Goal: Information Seeking & Learning: Learn about a topic

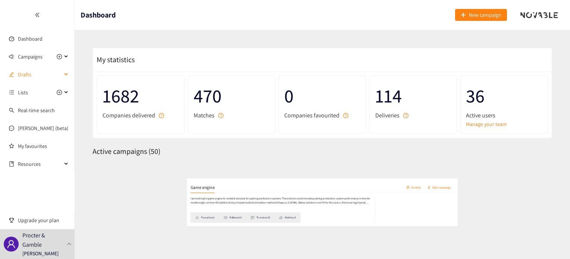
click at [29, 75] on span "Drafts" at bounding box center [40, 74] width 44 height 15
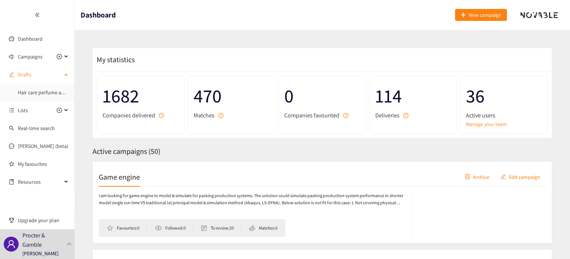
click at [30, 76] on span "Drafts" at bounding box center [40, 74] width 44 height 15
click at [37, 59] on span "Campaigns" at bounding box center [30, 56] width 25 height 15
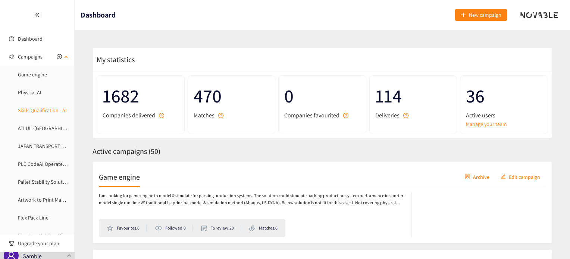
click at [35, 112] on link "Skills Qualification - AI" at bounding box center [42, 110] width 49 height 7
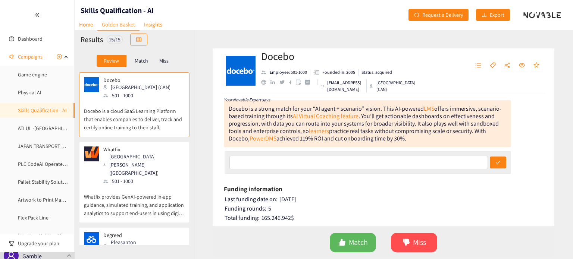
scroll to position [25, 0]
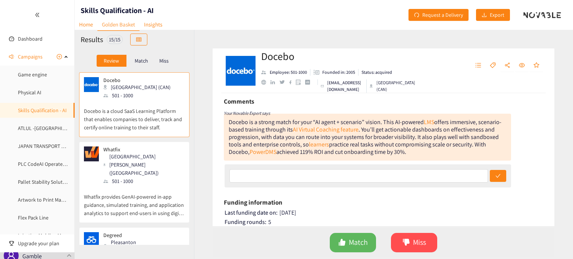
click at [113, 177] on div "501 - 1000" at bounding box center [143, 181] width 81 height 8
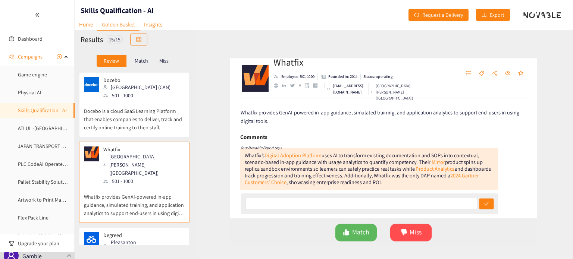
scroll to position [37, 0]
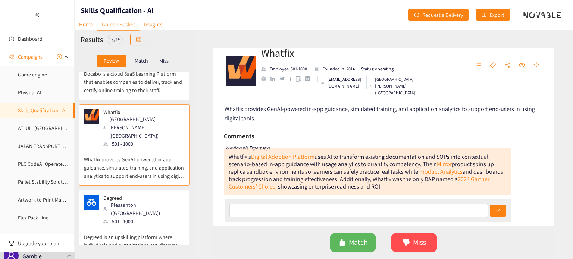
click at [111, 226] on p "Degreed is an upskilling platform where individuals and organizations can disco…" at bounding box center [134, 242] width 101 height 32
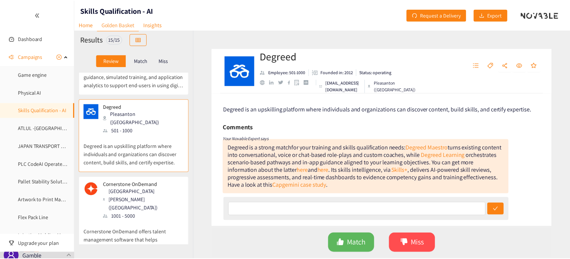
scroll to position [149, 0]
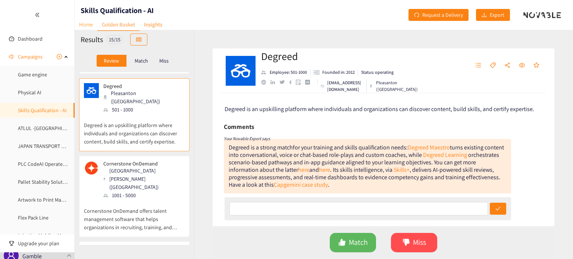
click at [90, 26] on link "Home" at bounding box center [86, 25] width 23 height 12
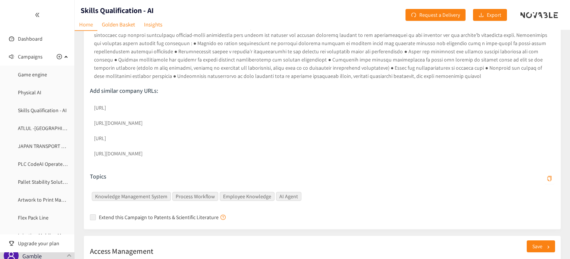
scroll to position [296, 0]
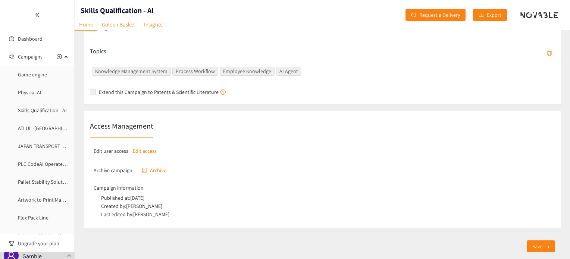
click at [148, 150] on p "Edit access" at bounding box center [145, 151] width 24 height 8
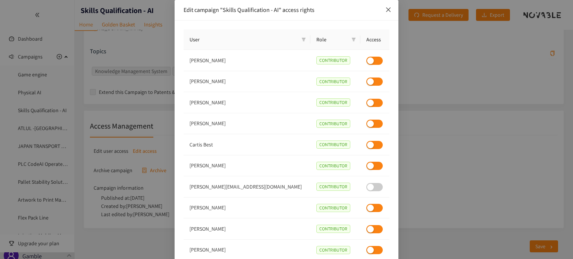
click at [387, 8] on icon "close" at bounding box center [389, 10] width 6 height 6
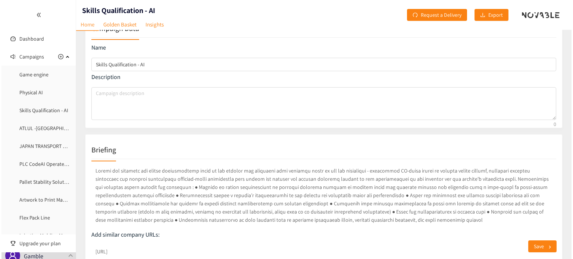
scroll to position [0, 0]
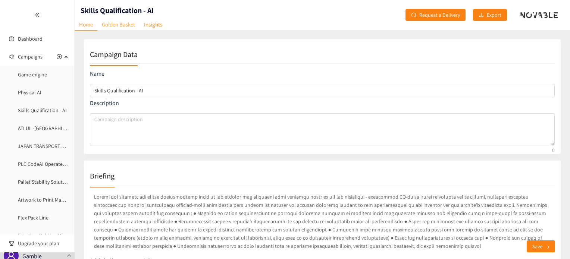
click at [128, 26] on link "Golden Basket" at bounding box center [118, 25] width 42 height 12
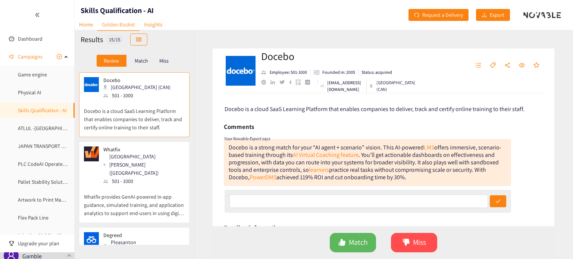
click at [119, 186] on p "Whatfix provides GenAI-powered in-app guidance, simulated training, and applica…" at bounding box center [134, 202] width 101 height 32
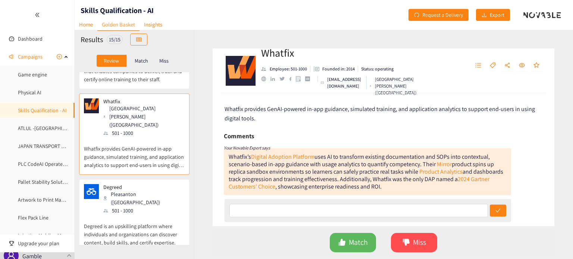
scroll to position [37, 0]
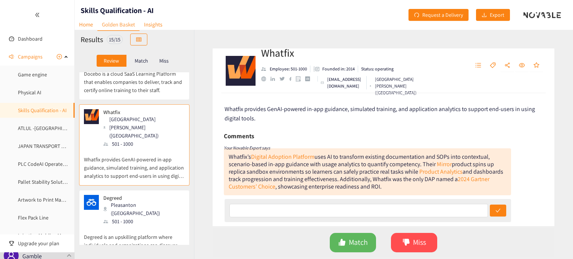
click at [159, 195] on div "Degreed Pleasanton ([GEOGRAPHIC_DATA]) 501 - 1000" at bounding box center [134, 210] width 101 height 31
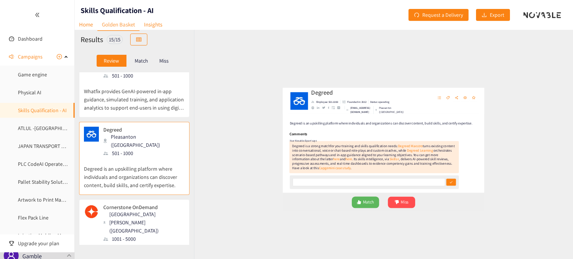
scroll to position [112, 0]
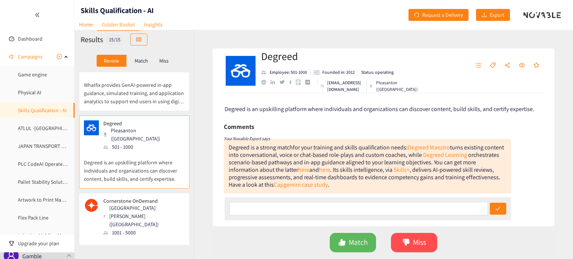
click at [153, 237] on p "Cornerstone OnDemand offers talent management software that helps organizations…" at bounding box center [134, 253] width 101 height 32
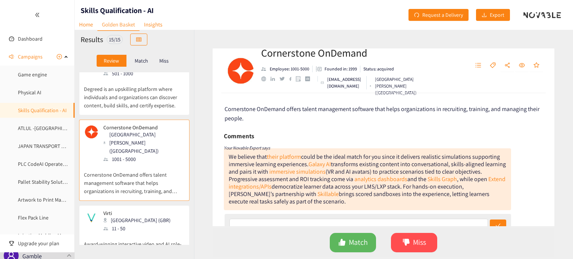
scroll to position [187, 0]
click at [154, 232] on p "Award-winning interactive video and AI role-play platform" at bounding box center [134, 244] width 101 height 24
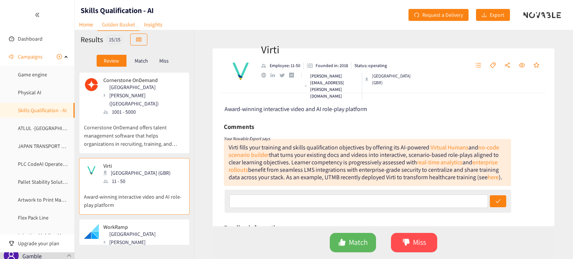
scroll to position [261, 0]
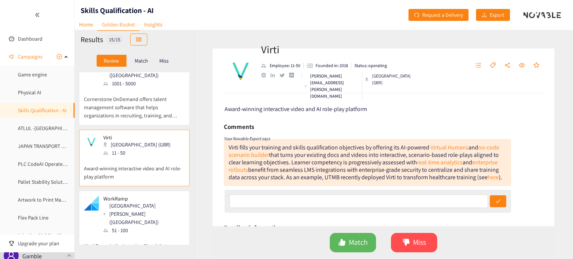
click at [152, 235] on p "WorkRamp is the Learning Cloud that your employees and customers will love. Des…" at bounding box center [134, 251] width 101 height 32
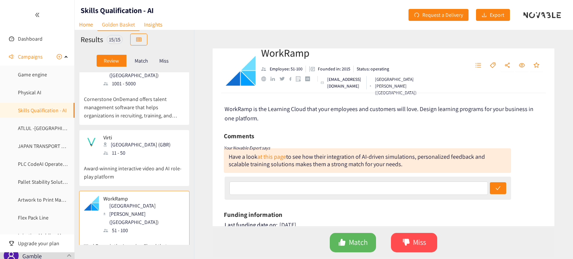
click at [143, 135] on div "Virti London (GBR) 11 - 50" at bounding box center [134, 146] width 101 height 22
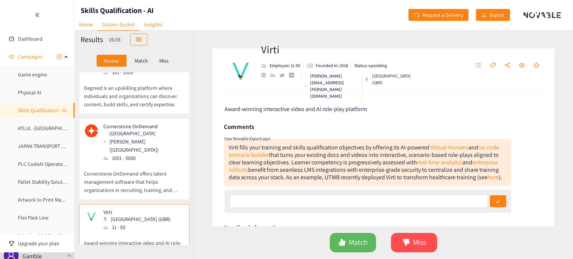
scroll to position [224, 0]
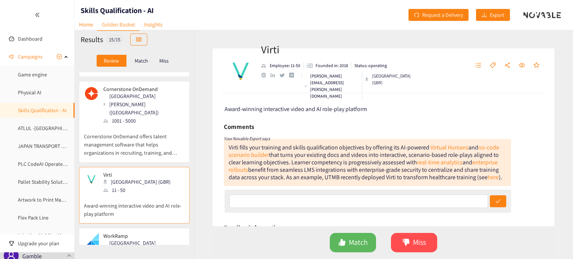
click at [113, 239] on div "[GEOGRAPHIC_DATA][PERSON_NAME] ([GEOGRAPHIC_DATA])" at bounding box center [143, 251] width 81 height 25
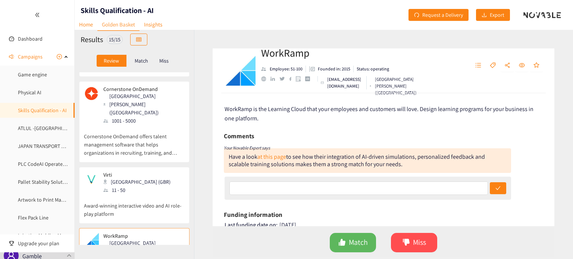
scroll to position [0, 0]
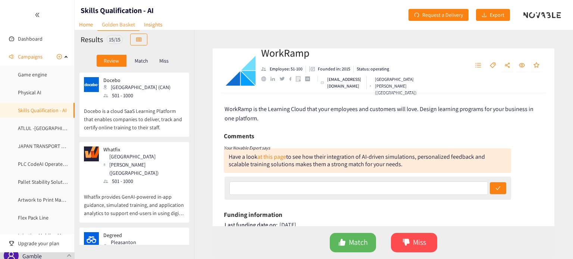
click at [113, 100] on p "Docebo is a cloud SaaS Learning Platform that enables companies to deliver, tra…" at bounding box center [134, 116] width 101 height 32
